Goal: Information Seeking & Learning: Check status

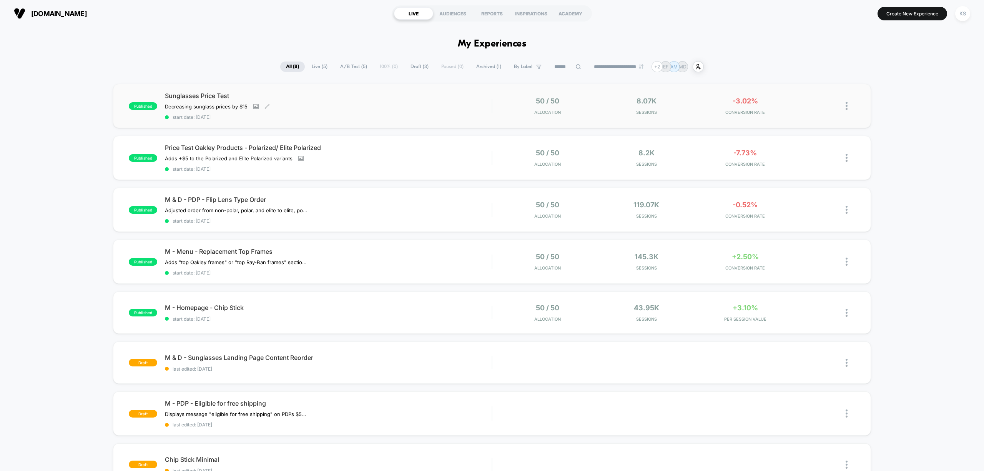
click at [314, 107] on div "Decreasing sunglass prices by $15﻿ Click to view images Click to edit experienc…" at bounding box center [279, 106] width 229 height 6
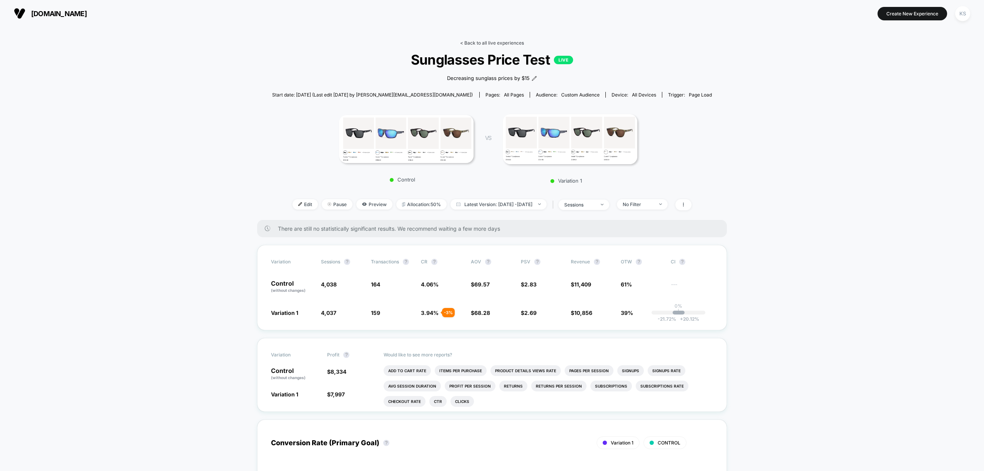
click at [501, 45] on link "< Back to all live experiences" at bounding box center [492, 43] width 64 height 6
